Goal: Book appointment/travel/reservation

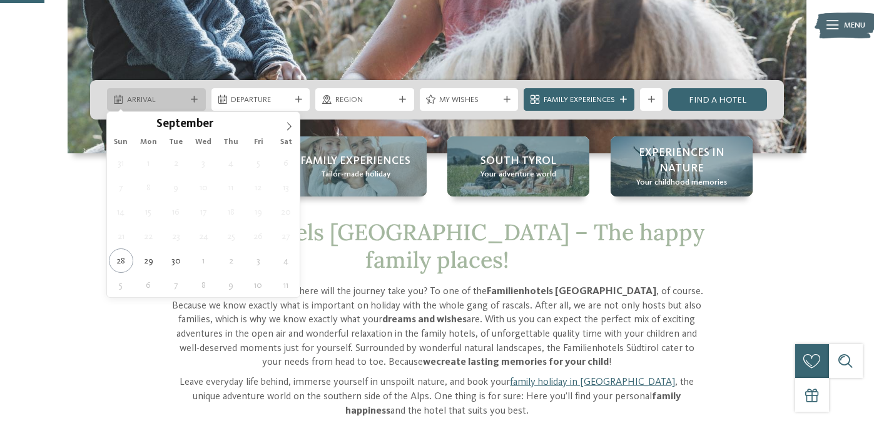
click at [149, 102] on span "Arrival" at bounding box center [156, 99] width 59 height 11
click at [290, 135] on div "Sun Mon Tue Wed Thu Fri Sat" at bounding box center [203, 142] width 193 height 18
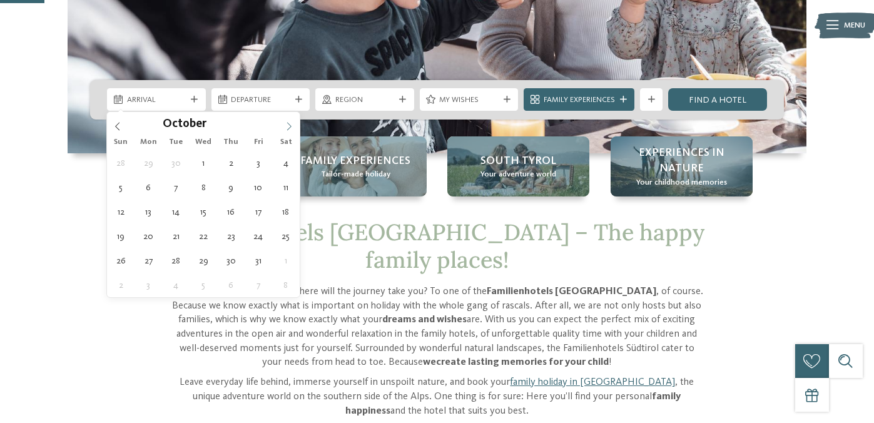
click at [291, 130] on icon at bounding box center [289, 126] width 9 height 9
type input "****"
click at [291, 130] on icon at bounding box center [289, 126] width 9 height 9
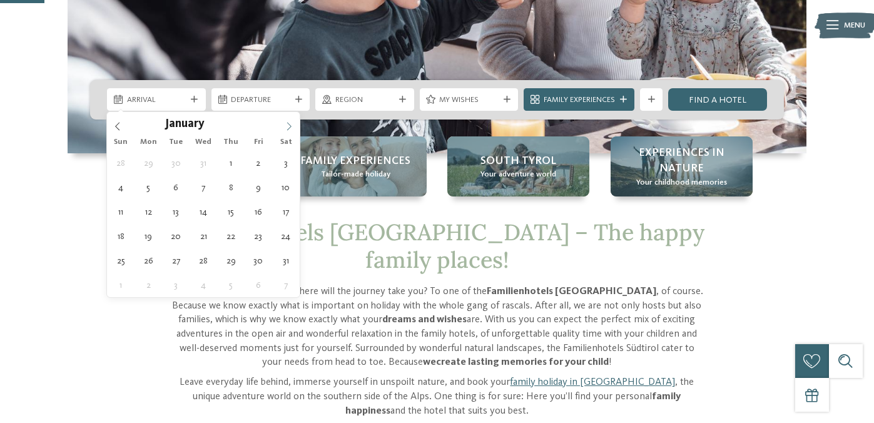
click at [291, 130] on icon at bounding box center [289, 126] width 9 height 9
type div "[DATE]"
type input "****"
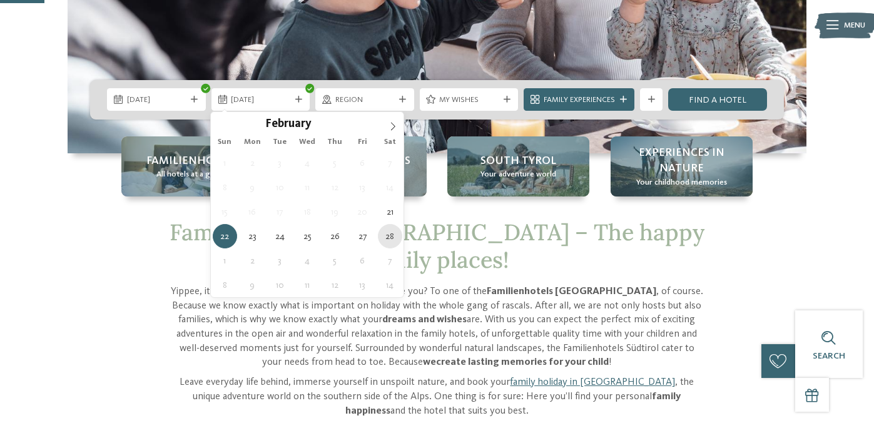
type div "[DATE]"
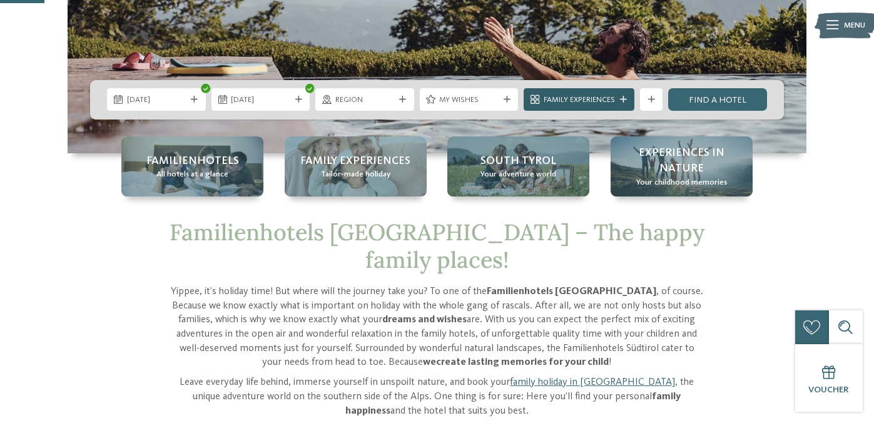
click at [621, 102] on icon at bounding box center [623, 99] width 7 height 7
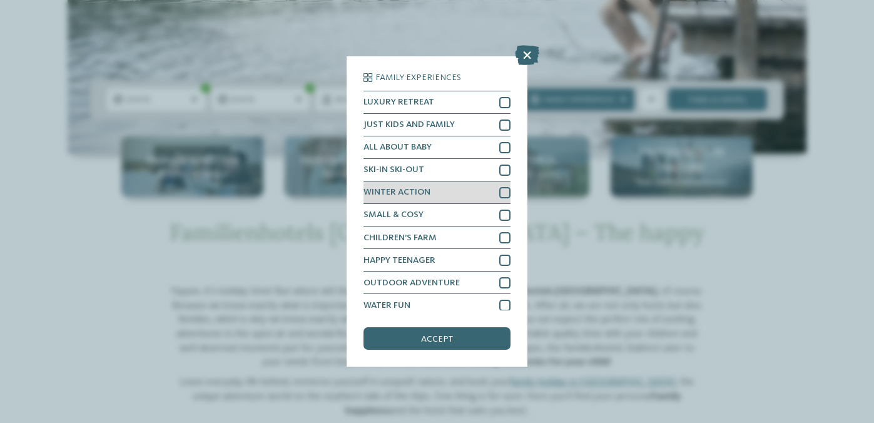
click at [506, 190] on div at bounding box center [504, 192] width 11 height 11
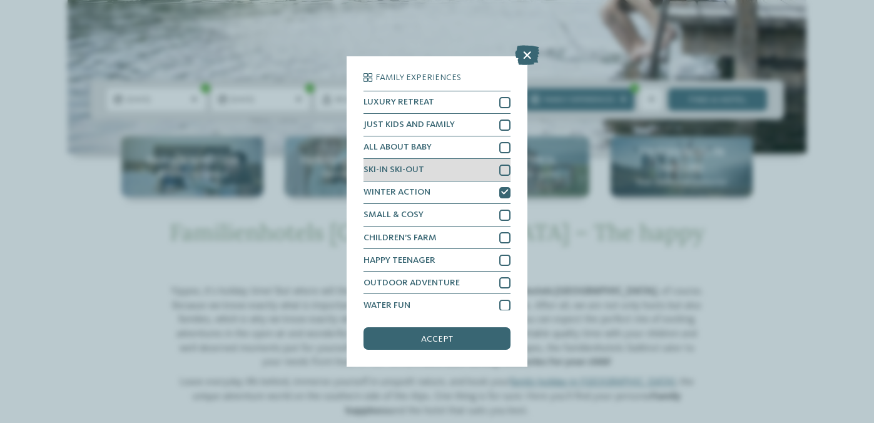
click at [505, 170] on div at bounding box center [504, 170] width 11 height 11
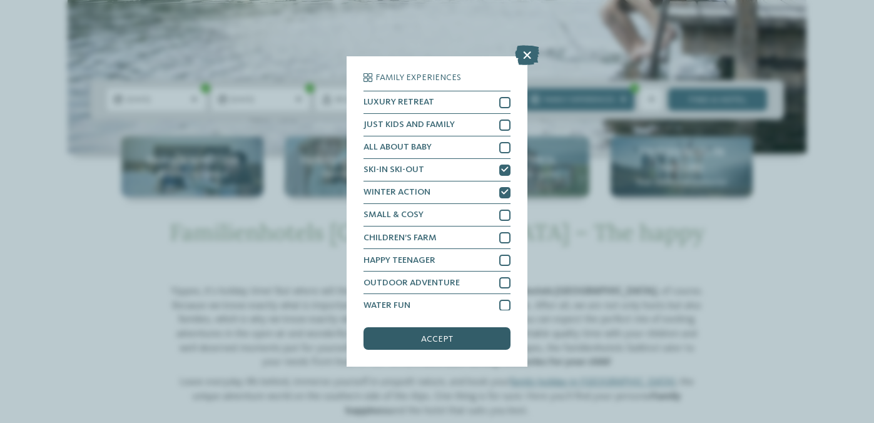
click at [450, 340] on span "accept" at bounding box center [437, 339] width 32 height 9
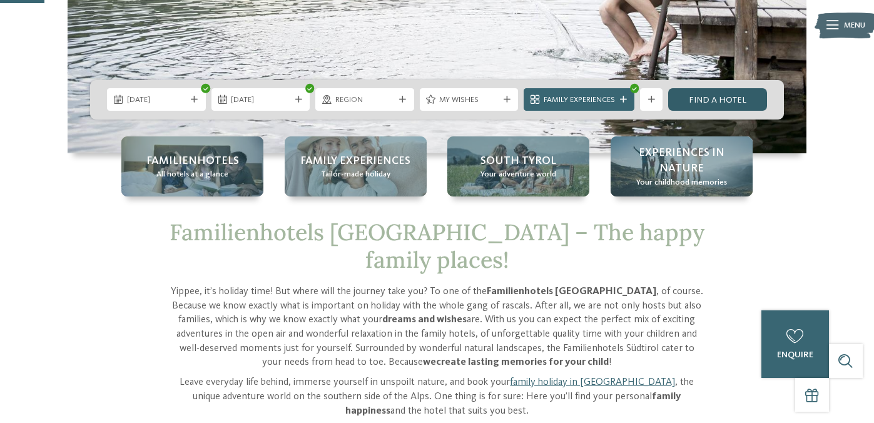
click at [710, 96] on link "Find a hotel" at bounding box center [717, 99] width 99 height 23
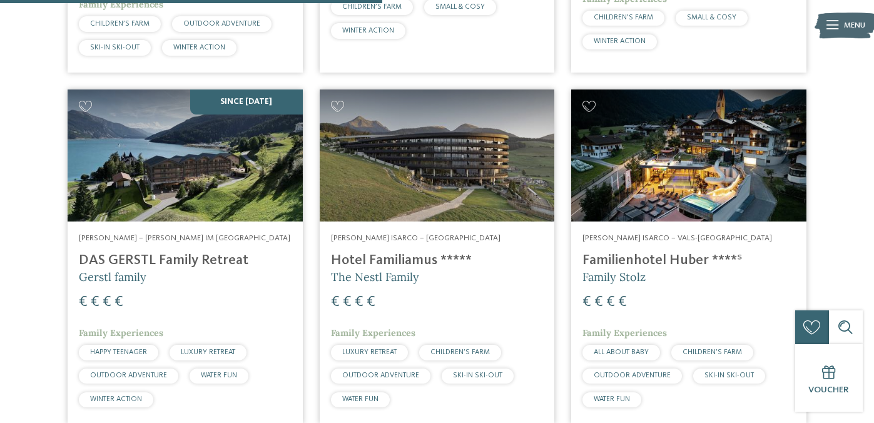
scroll to position [1049, 0]
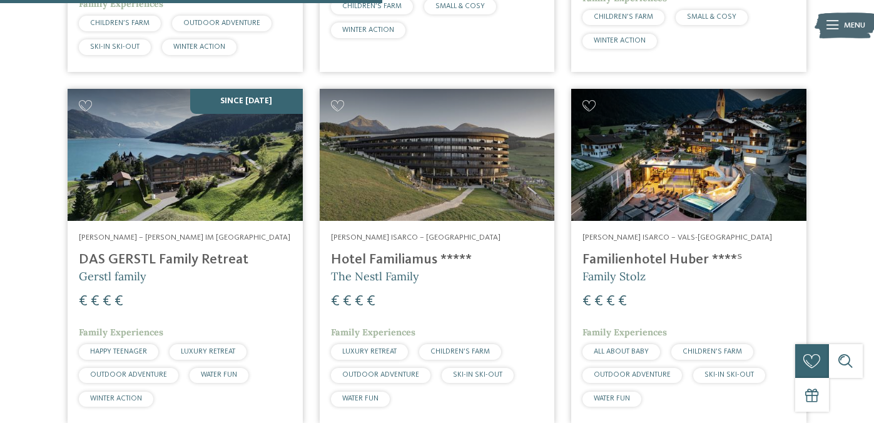
click at [398, 252] on h4 "Hotel Familiamus *****" at bounding box center [437, 260] width 213 height 17
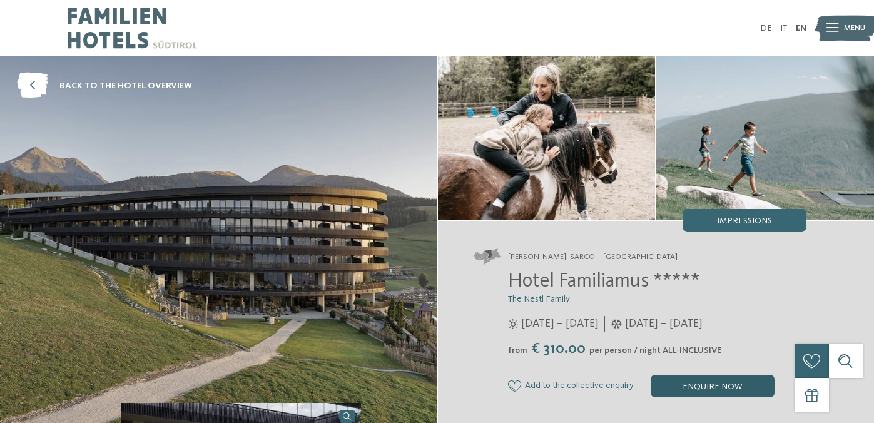
click at [680, 381] on div "enquire now" at bounding box center [713, 386] width 124 height 23
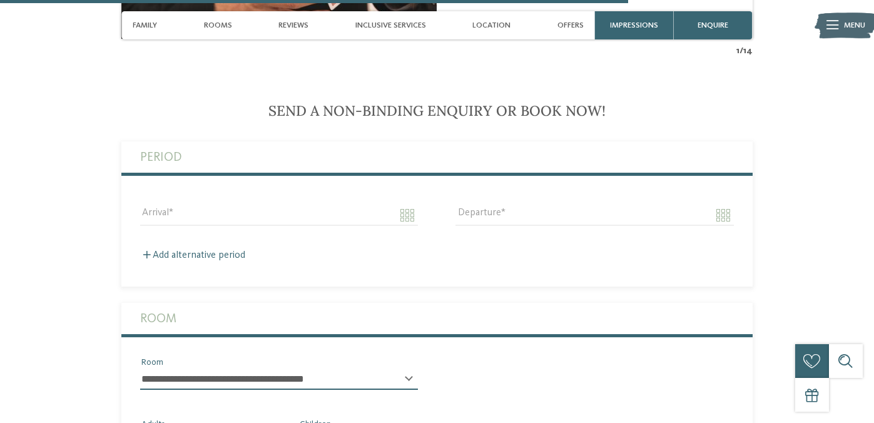
scroll to position [2972, 0]
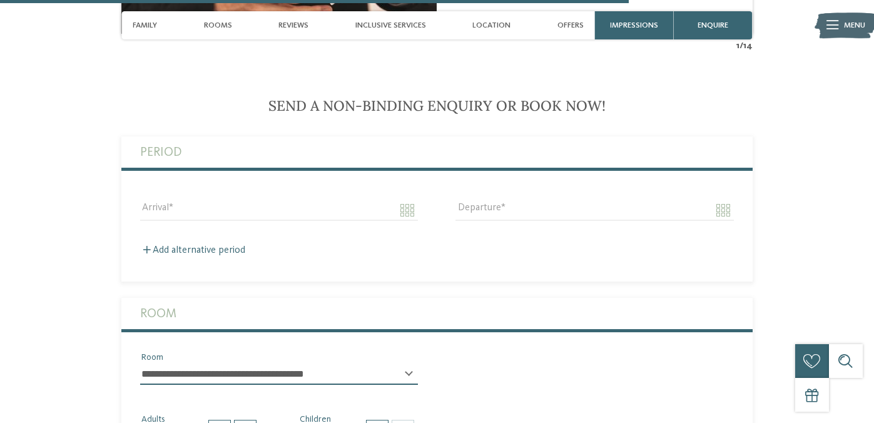
click at [244, 200] on div "Arrival" at bounding box center [279, 216] width 278 height 33
